Goal: Transaction & Acquisition: Purchase product/service

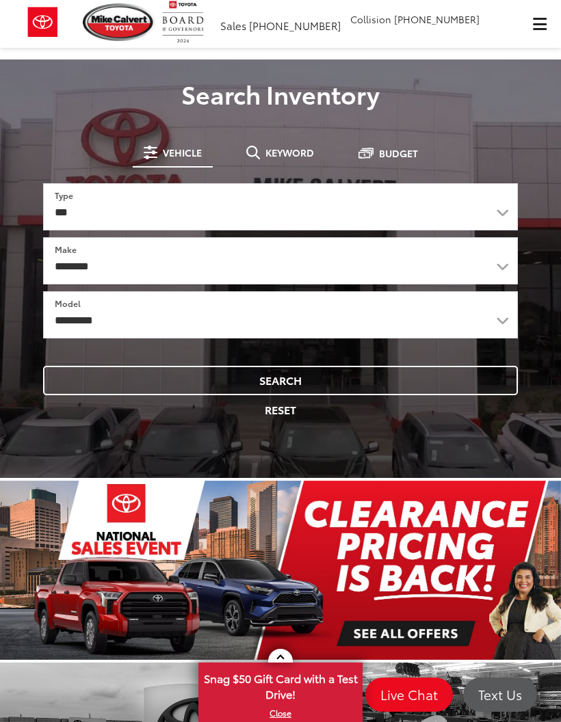
click at [295, 140] on button "Keyword" at bounding box center [280, 152] width 90 height 25
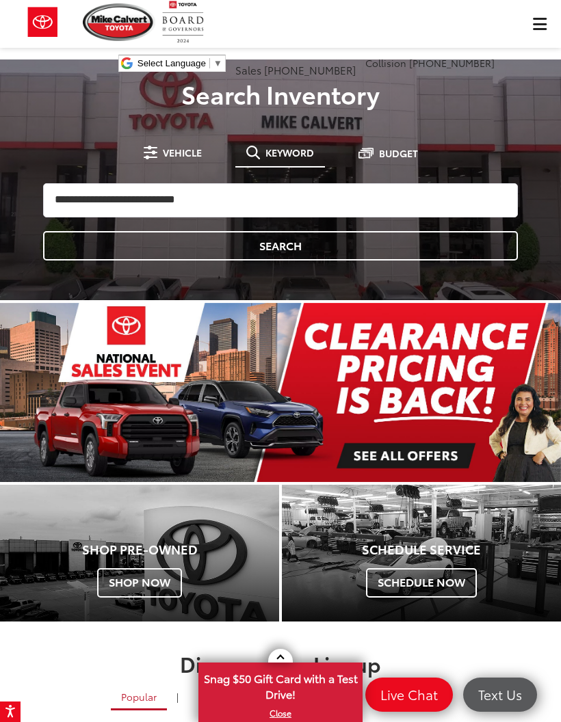
click at [546, 29] on div "[PERSON_NAME] Toyota Select Language ​ ▼ Sales [PHONE_NUMBER] Service [PHONE_NU…" at bounding box center [280, 41] width 561 height 82
click at [534, 23] on div "[PERSON_NAME] Toyota Select Language ​ ▼ Sales [PHONE_NUMBER] Service [PHONE_NU…" at bounding box center [280, 41] width 561 height 82
click at [540, 18] on div "[PERSON_NAME] Toyota Select Language ​ ▼ Sales [PHONE_NUMBER] Service [PHONE_NU…" at bounding box center [280, 41] width 561 height 82
click at [544, 31] on div "[PERSON_NAME] Toyota Select Language ​ ▼ Sales [PHONE_NUMBER] Service [PHONE_NU…" at bounding box center [280, 41] width 561 height 82
click at [542, 18] on div "[PERSON_NAME] Toyota Select Language ​ ▼ Sales [PHONE_NUMBER] Service [PHONE_NU…" at bounding box center [280, 41] width 561 height 82
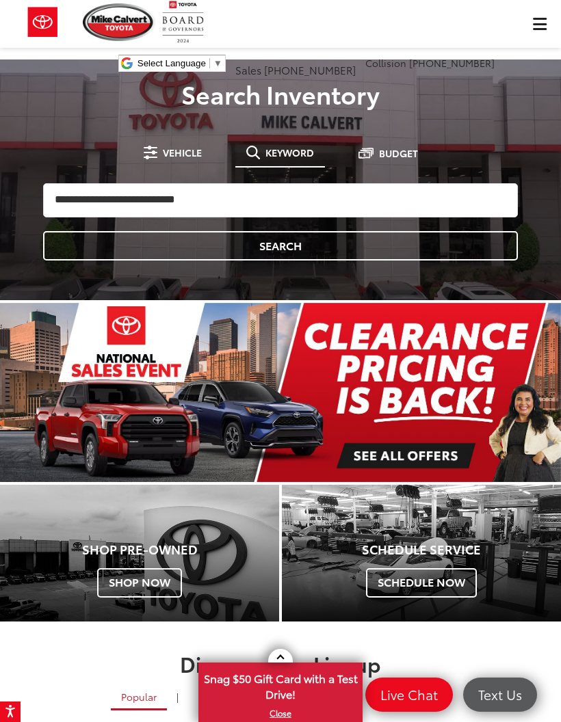
click at [540, 17] on div "[PERSON_NAME] Toyota Select Language ​ ▼ Sales [PHONE_NUMBER] Service [PHONE_NU…" at bounding box center [280, 41] width 561 height 82
click at [536, 38] on div "[PERSON_NAME] Toyota Select Language ​ ▼ Sales [PHONE_NUMBER] Service [PHONE_NU…" at bounding box center [280, 41] width 561 height 82
click at [527, 27] on div "[PERSON_NAME] Toyota Select Language ​ ▼ Sales [PHONE_NUMBER] Service [PHONE_NU…" at bounding box center [280, 41] width 561 height 82
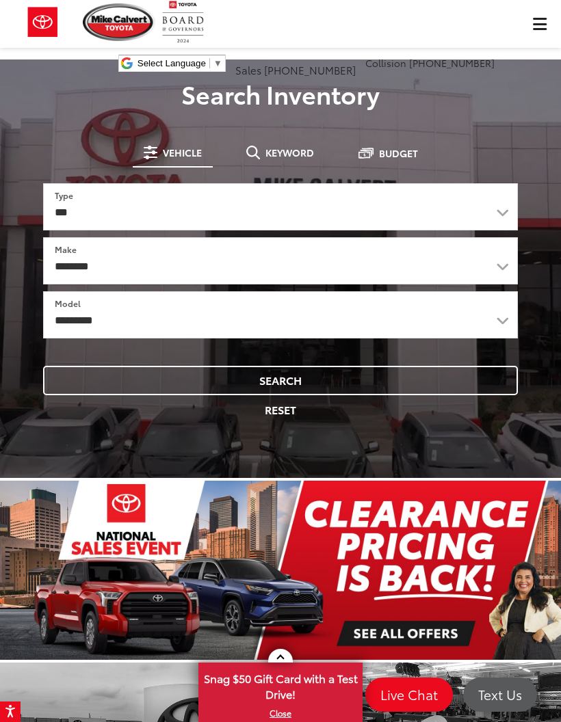
click at [296, 144] on button "Keyword" at bounding box center [280, 152] width 90 height 25
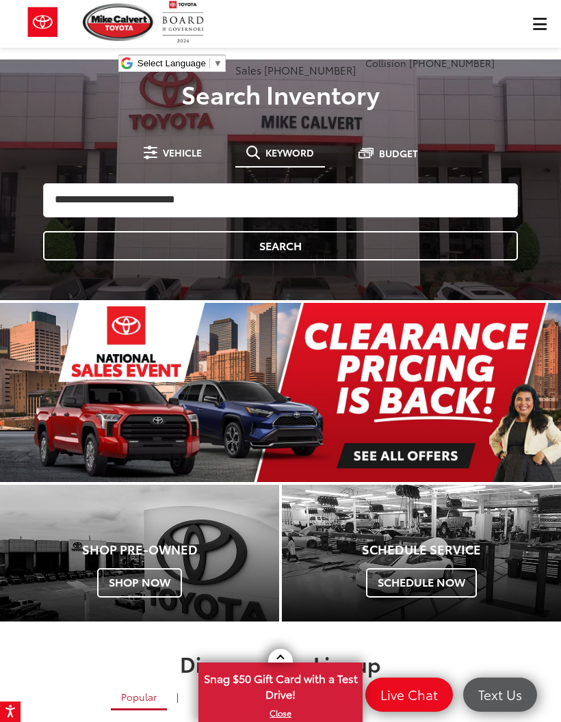
click at [541, 18] on div "Mike Calvert Toyota Select Language ​ ▼ Sales 713-597-5313 Service 346-577-8734…" at bounding box center [280, 41] width 561 height 82
click at [531, 31] on div "Mike Calvert Toyota Select Language ​ ▼ Sales 713-597-5313 Service 346-577-8734…" at bounding box center [280, 41] width 561 height 82
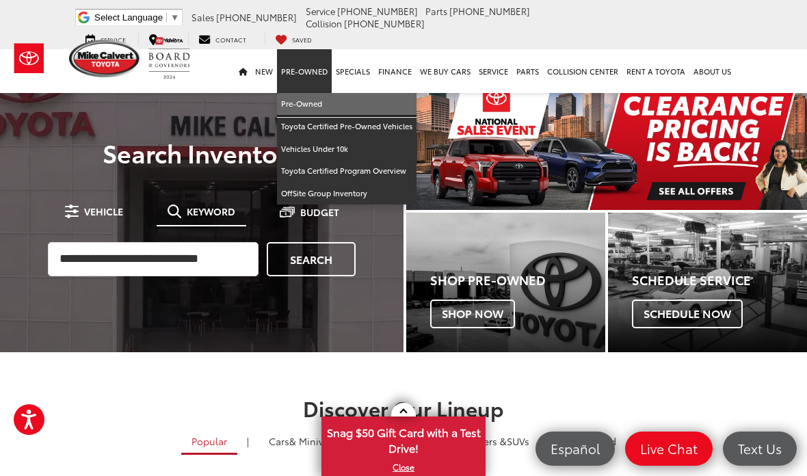
click at [368, 95] on link "Pre-Owned" at bounding box center [347, 104] width 140 height 23
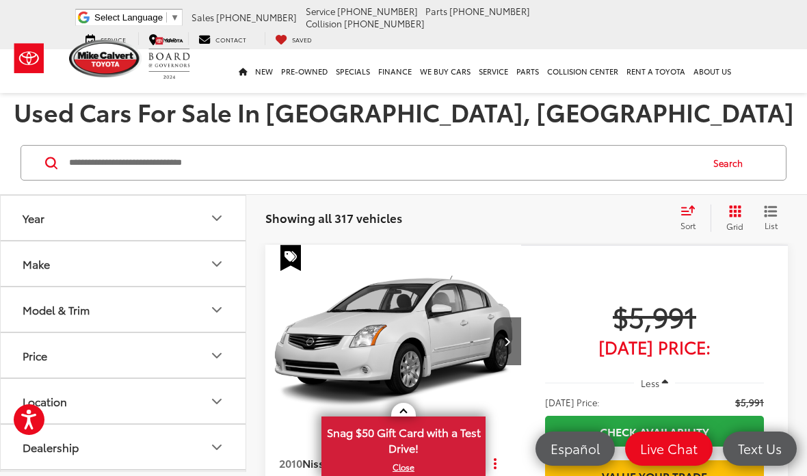
scroll to position [40, 0]
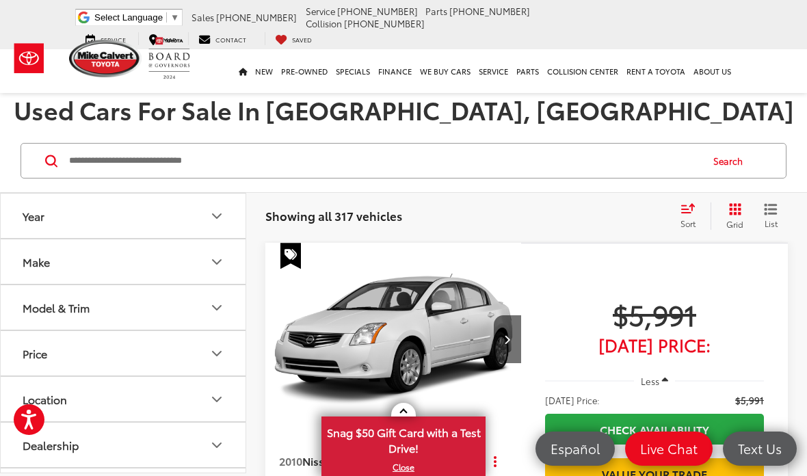
click at [50, 354] on button "Price" at bounding box center [124, 353] width 246 height 44
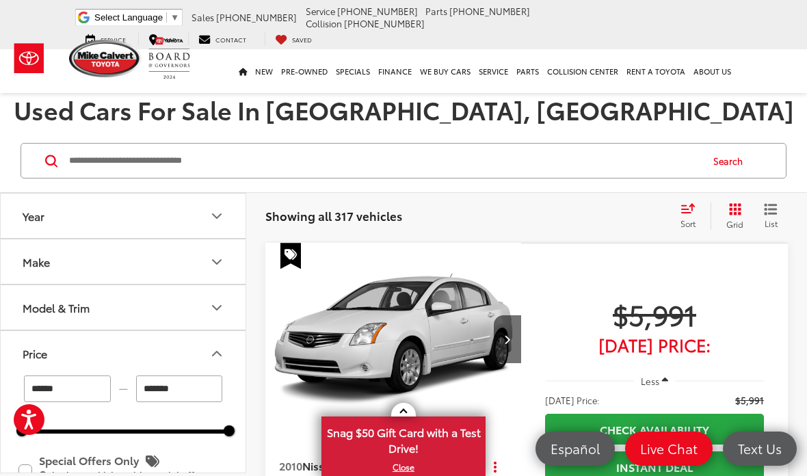
click at [83, 375] on input "******" at bounding box center [67, 388] width 87 height 27
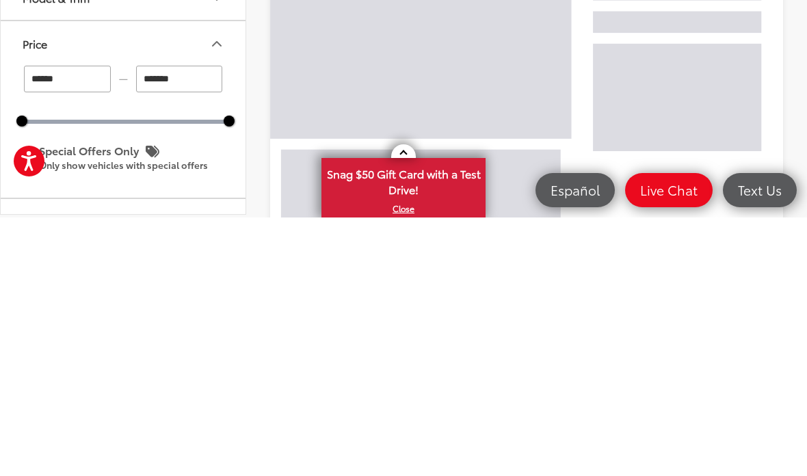
scroll to position [349, 0]
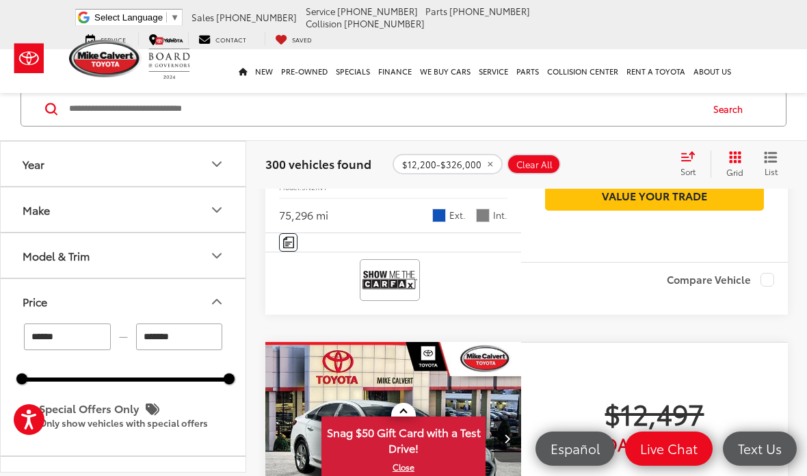
click at [74, 333] on input "******" at bounding box center [67, 336] width 87 height 27
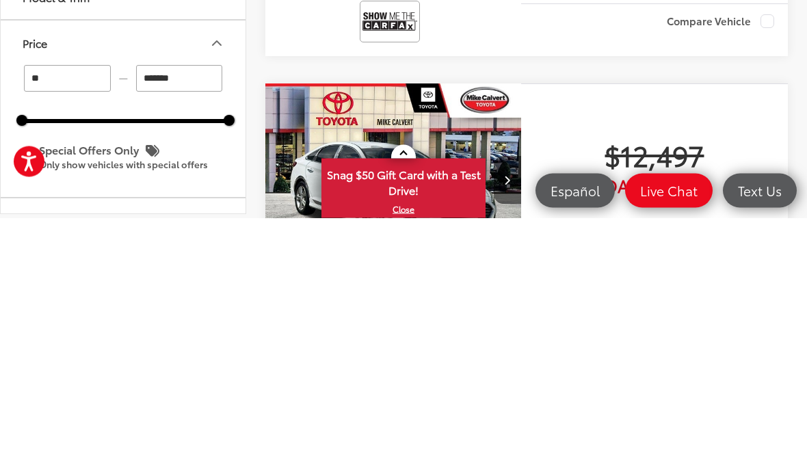
type input "*"
click at [195, 323] on input "*******" at bounding box center [179, 336] width 87 height 27
type input "******"
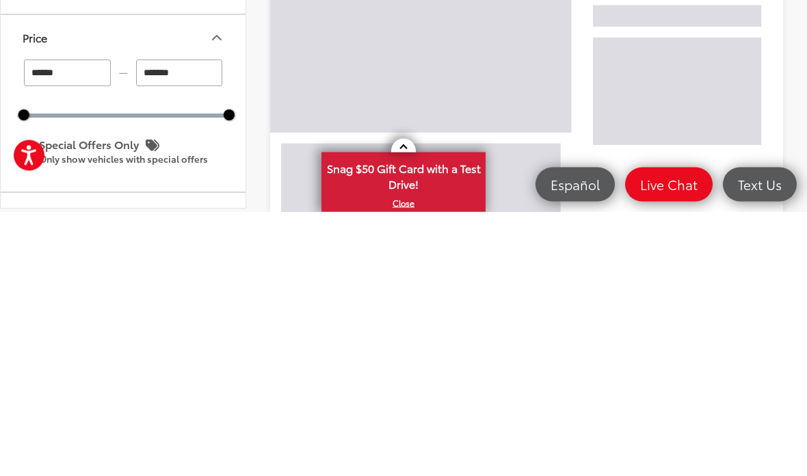
scroll to position [356, 0]
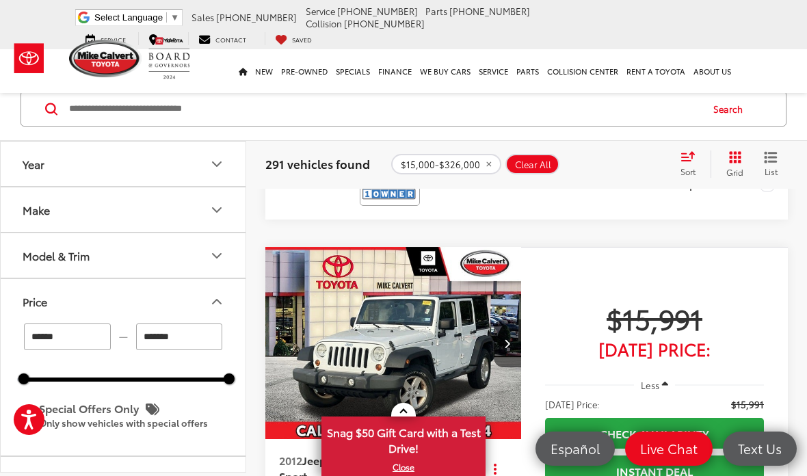
click at [198, 334] on input "*******" at bounding box center [179, 336] width 87 height 27
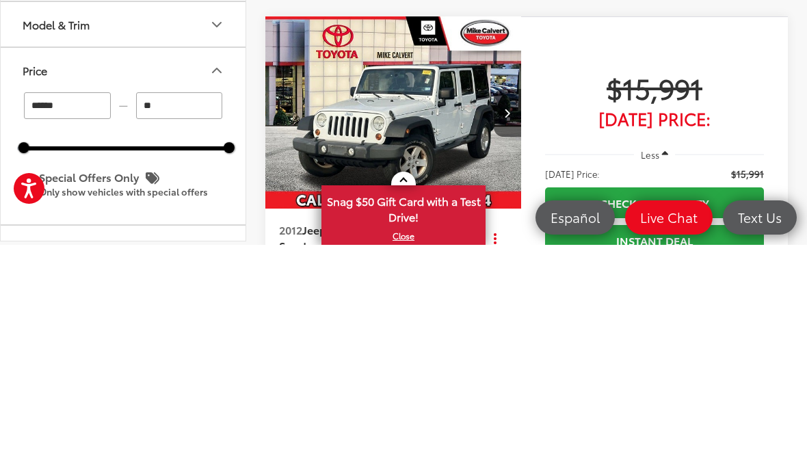
type input "*"
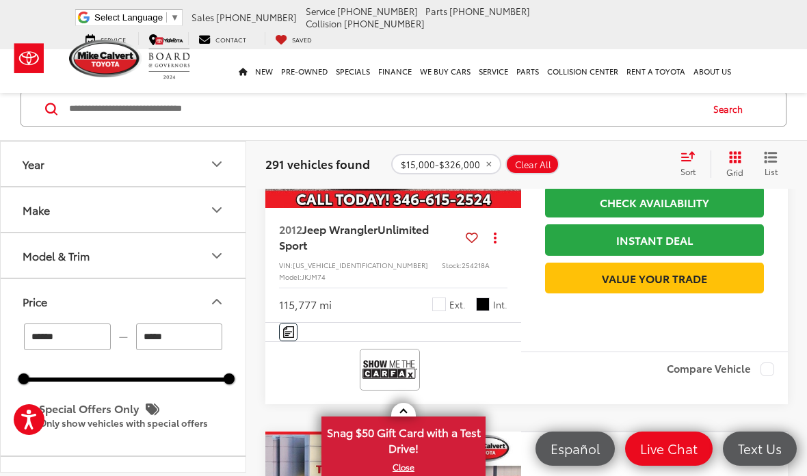
type input "******"
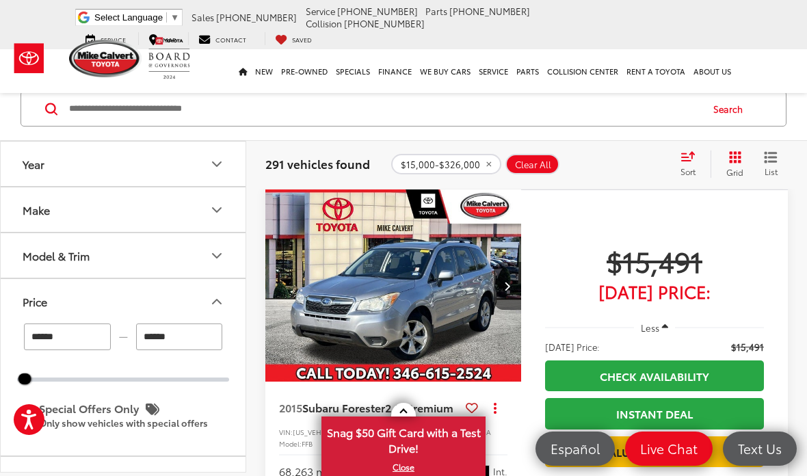
scroll to position [91, 0]
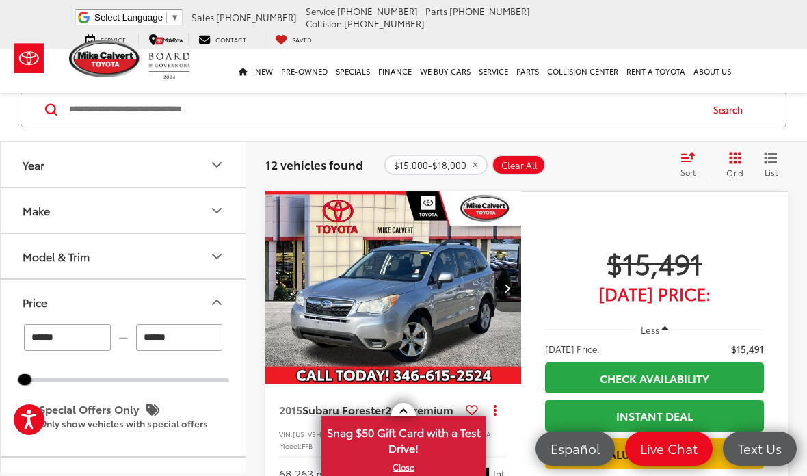
click at [406, 410] on link at bounding box center [403, 410] width 25 height 14
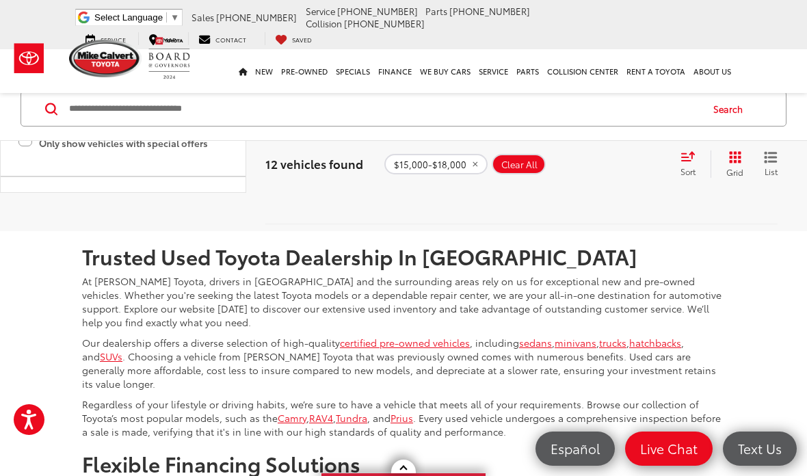
scroll to position [5041, 0]
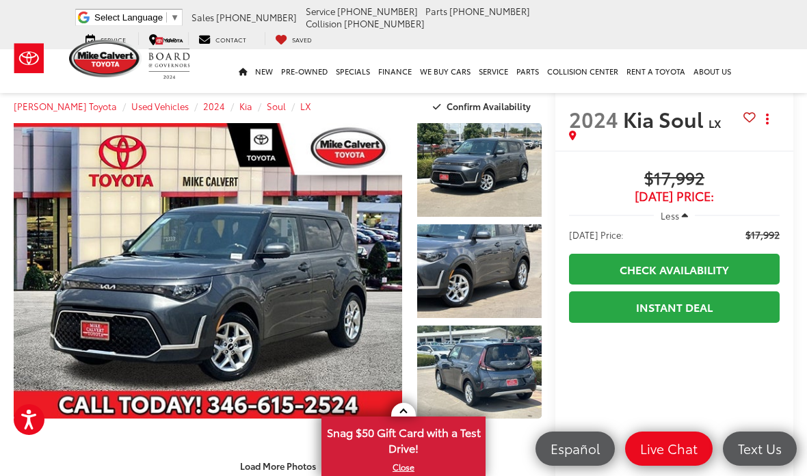
click at [202, 271] on link "Expand Photo 0" at bounding box center [208, 270] width 388 height 295
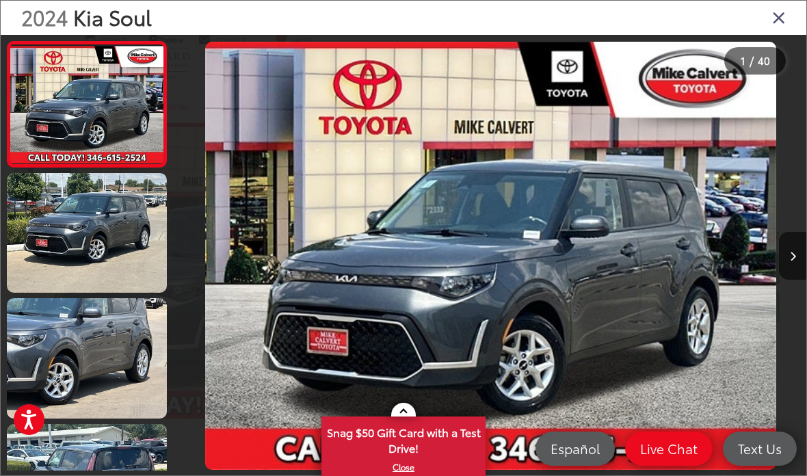
click at [87, 252] on link at bounding box center [87, 233] width 160 height 120
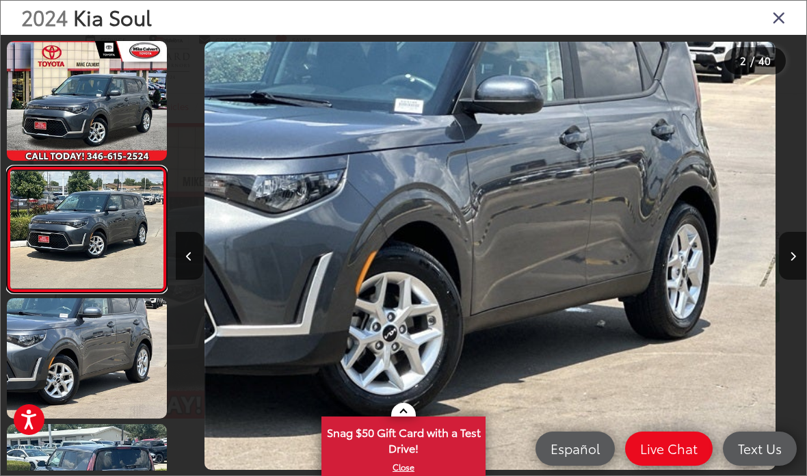
scroll to position [0, 1262]
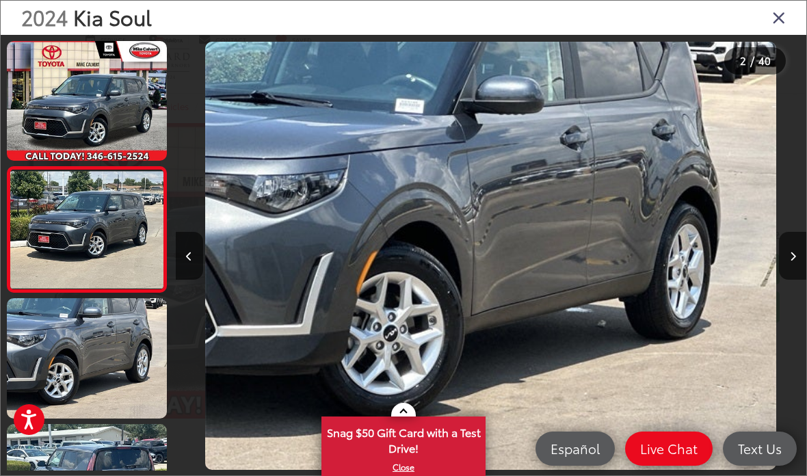
click at [778, 22] on icon "Close gallery" at bounding box center [779, 17] width 14 height 18
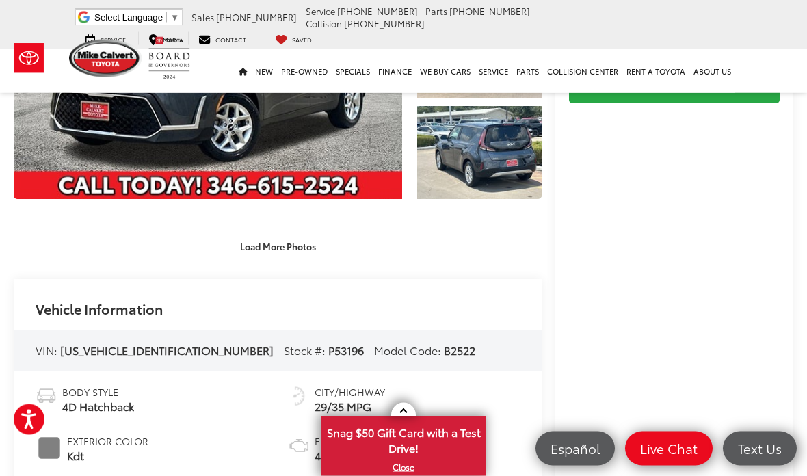
scroll to position [213, 0]
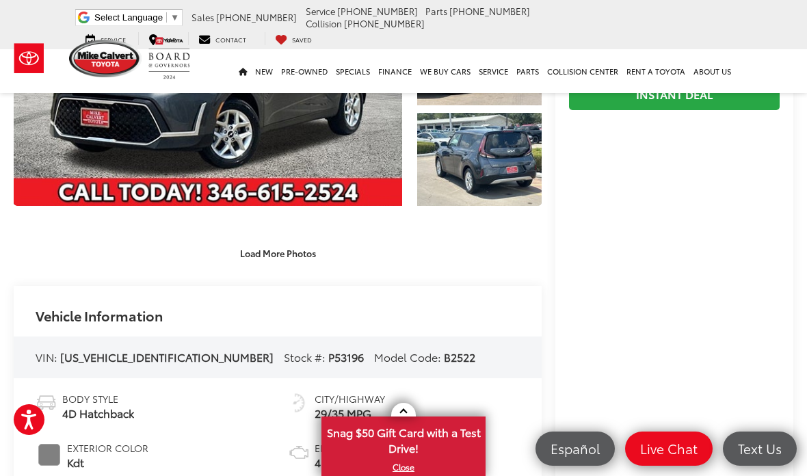
click at [449, 247] on div "Load More Photos" at bounding box center [278, 253] width 528 height 24
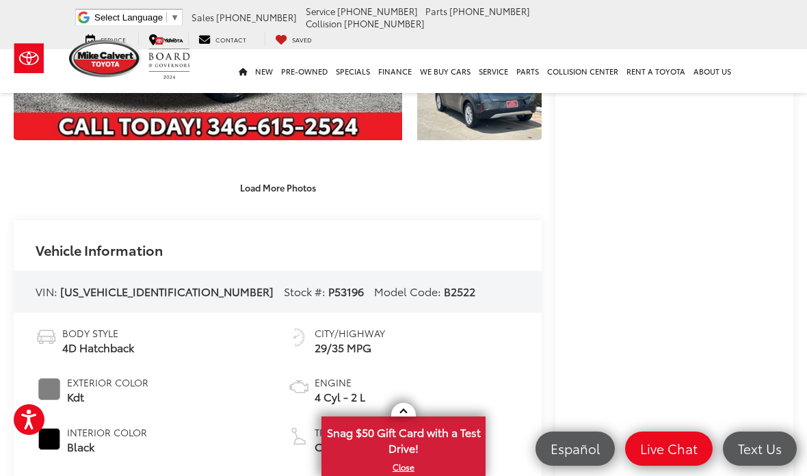
scroll to position [289, 0]
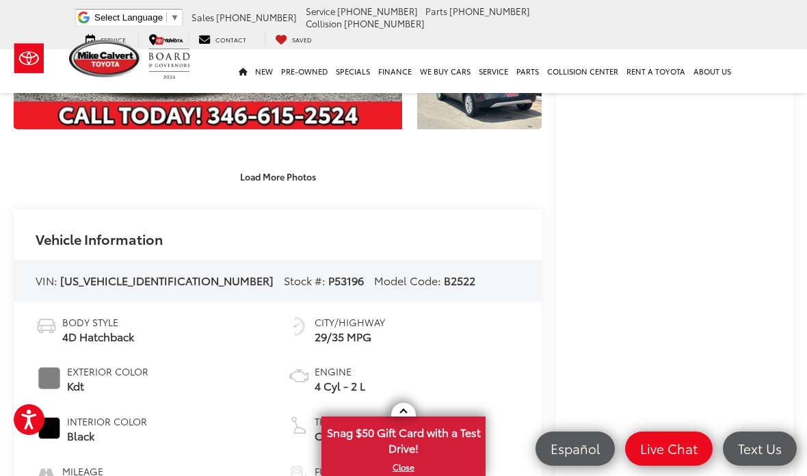
click at [404, 417] on span at bounding box center [403, 413] width 8 height 8
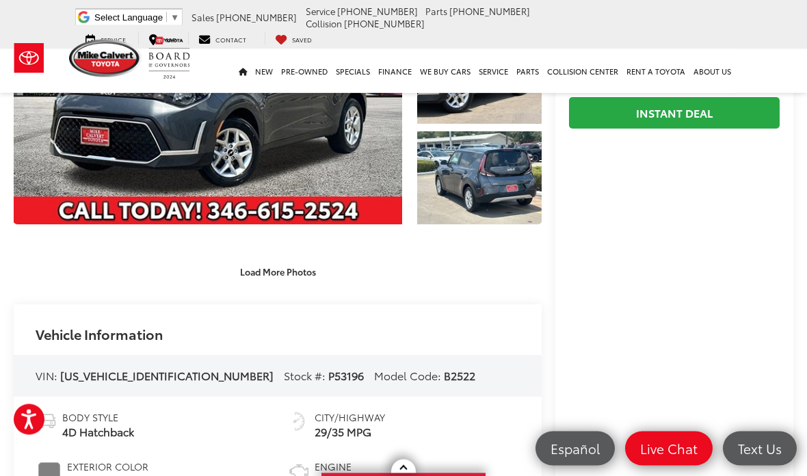
scroll to position [176, 0]
